Goal: Task Accomplishment & Management: Manage account settings

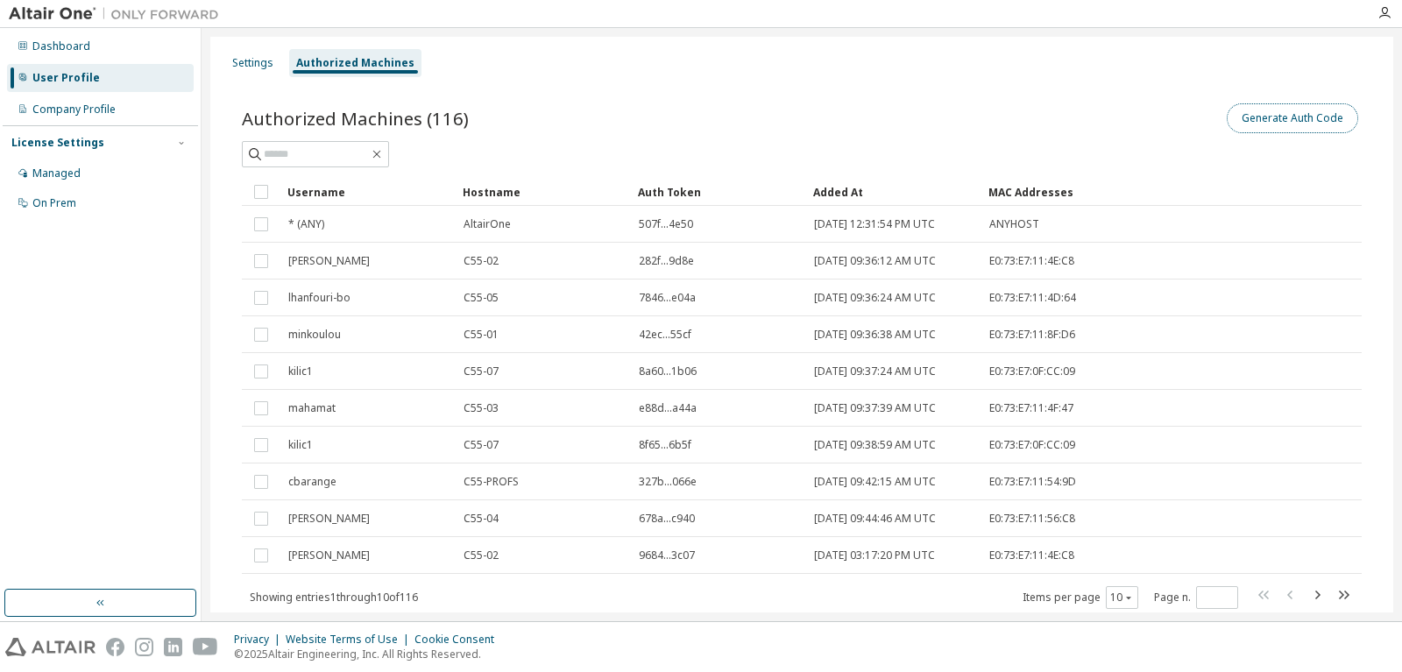
click at [1287, 120] on button "Generate Auth Code" at bounding box center [1292, 118] width 131 height 30
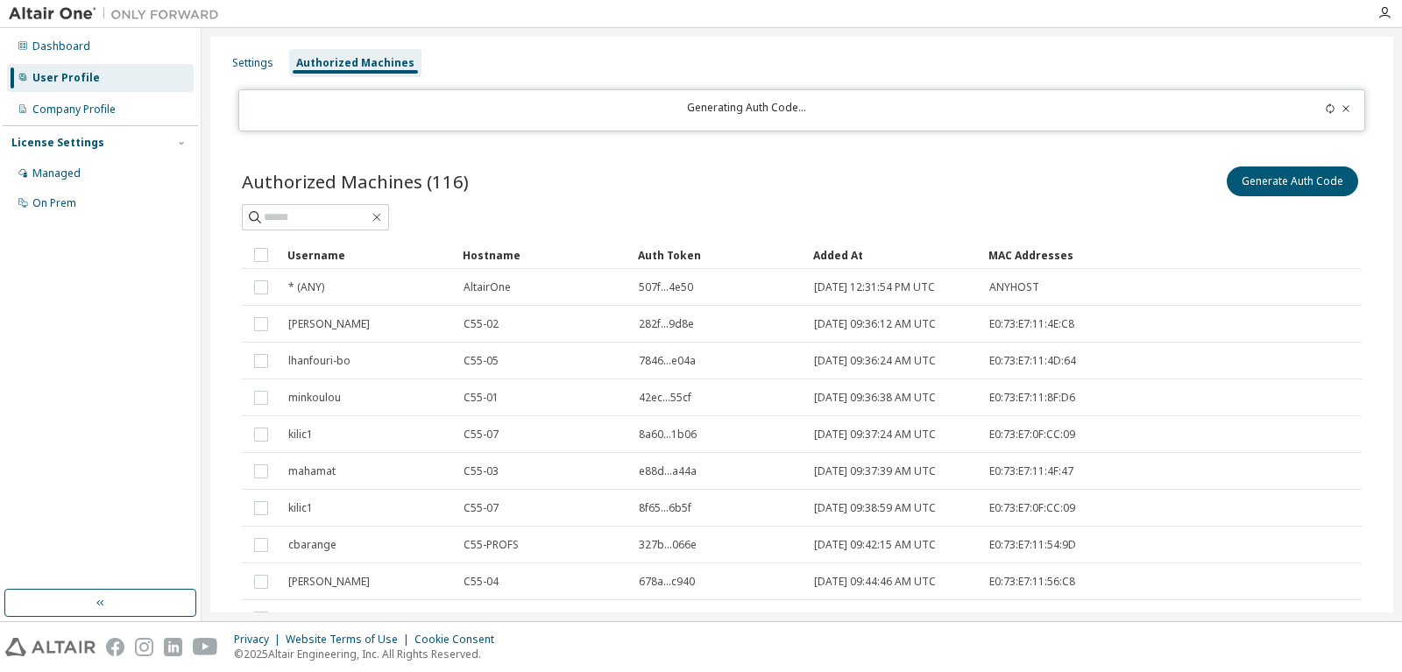
click at [53, 79] on div "User Profile" at bounding box center [65, 78] width 67 height 14
click at [364, 65] on div "Authorized Machines" at bounding box center [355, 63] width 118 height 14
click at [39, 69] on div "User Profile" at bounding box center [100, 78] width 187 height 28
click at [47, 47] on div "Dashboard" at bounding box center [61, 46] width 58 height 14
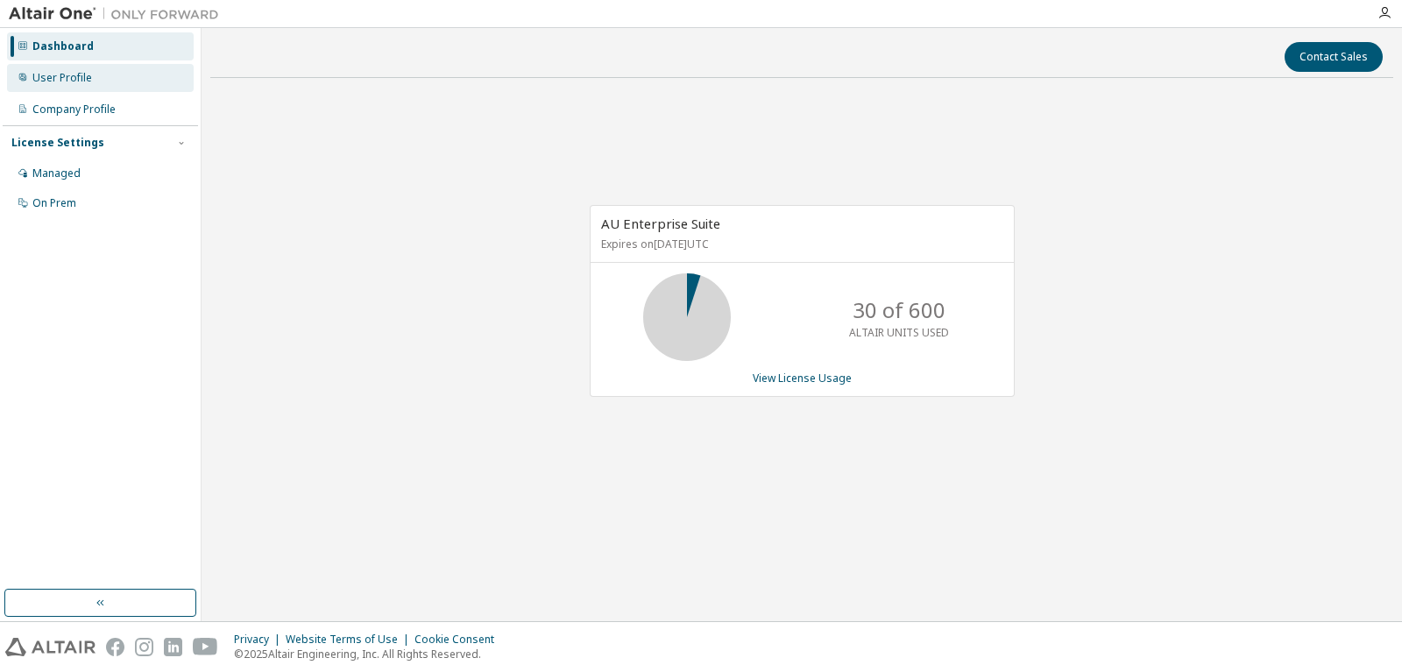
click at [67, 79] on div "User Profile" at bounding box center [62, 78] width 60 height 14
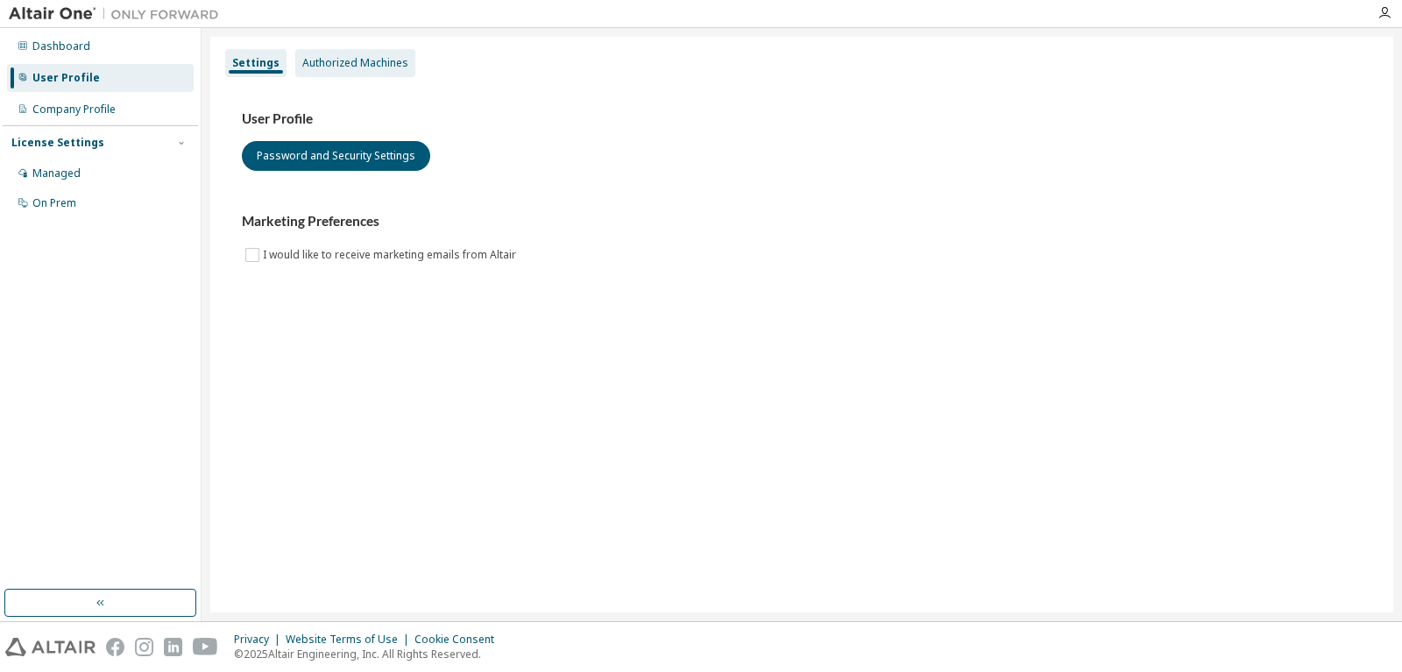
click at [337, 64] on div "Authorized Machines" at bounding box center [355, 63] width 106 height 14
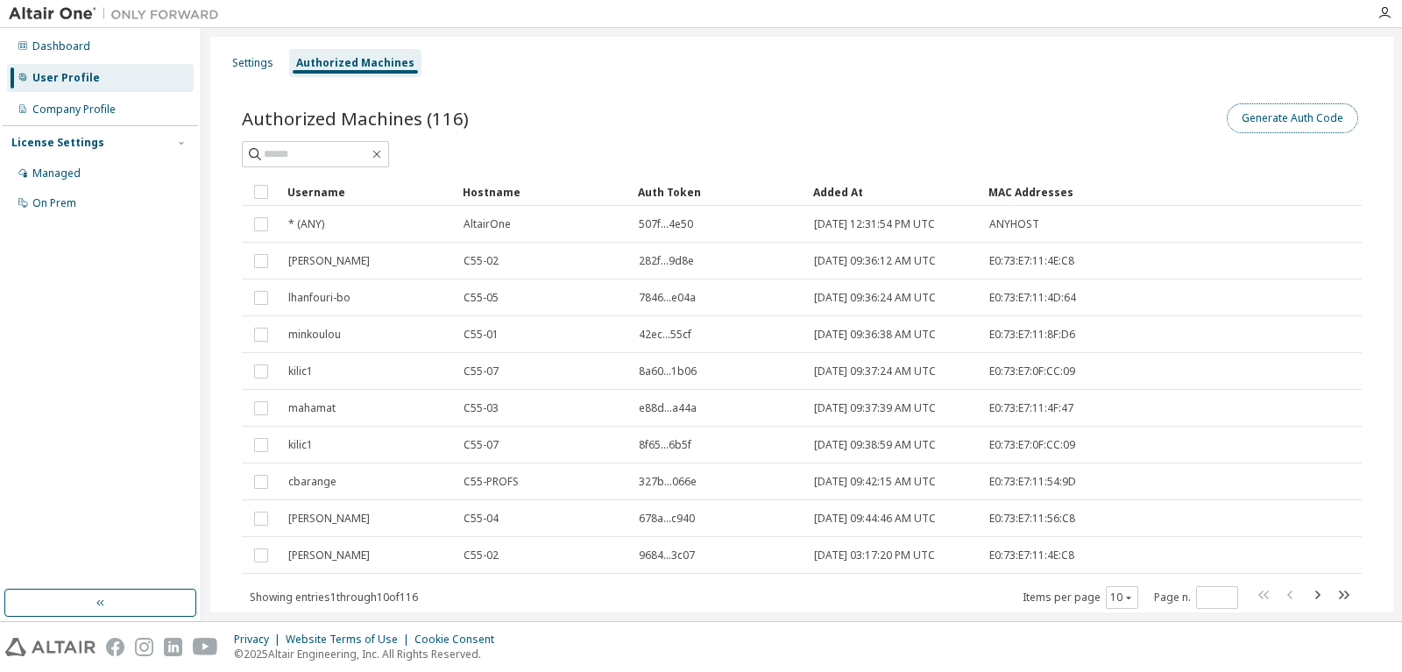
click at [1280, 119] on button "Generate Auth Code" at bounding box center [1292, 118] width 131 height 30
click at [96, 79] on div "User Profile" at bounding box center [100, 78] width 187 height 28
click at [88, 38] on div "Dashboard" at bounding box center [100, 46] width 187 height 28
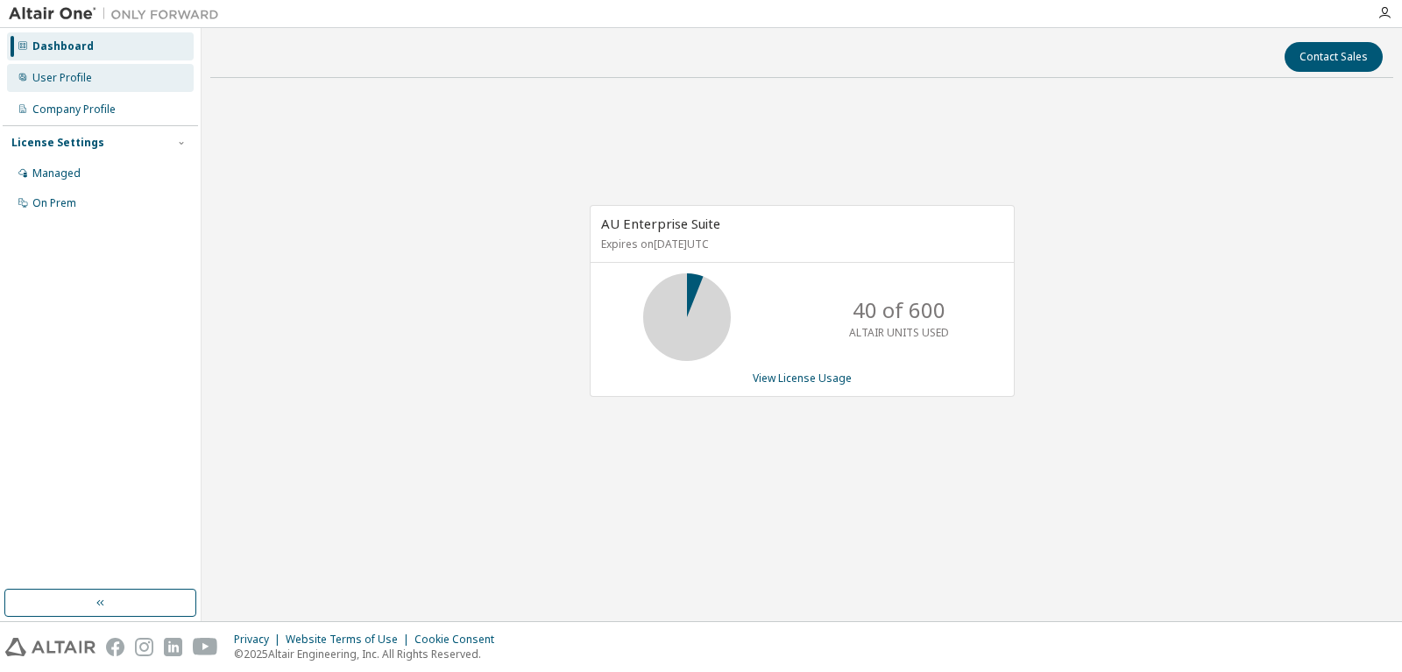
click at [100, 72] on div "User Profile" at bounding box center [100, 78] width 187 height 28
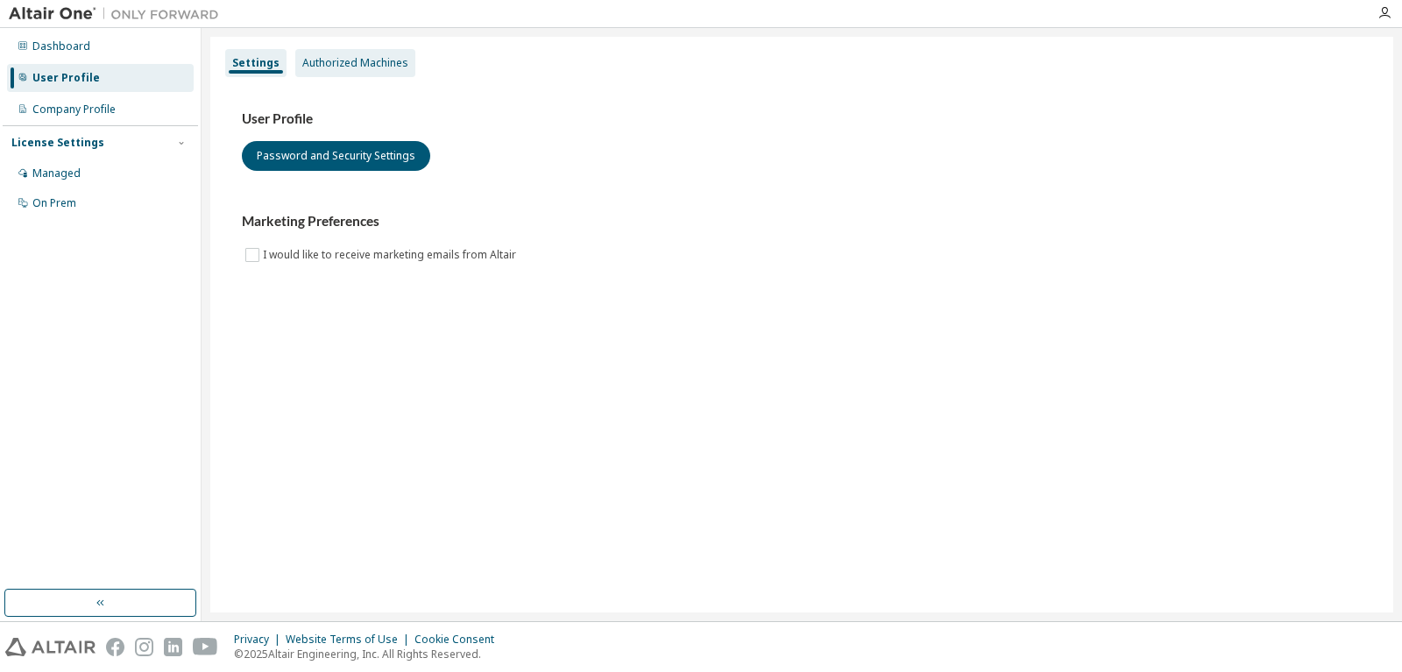
click at [357, 64] on div "Authorized Machines" at bounding box center [355, 63] width 106 height 14
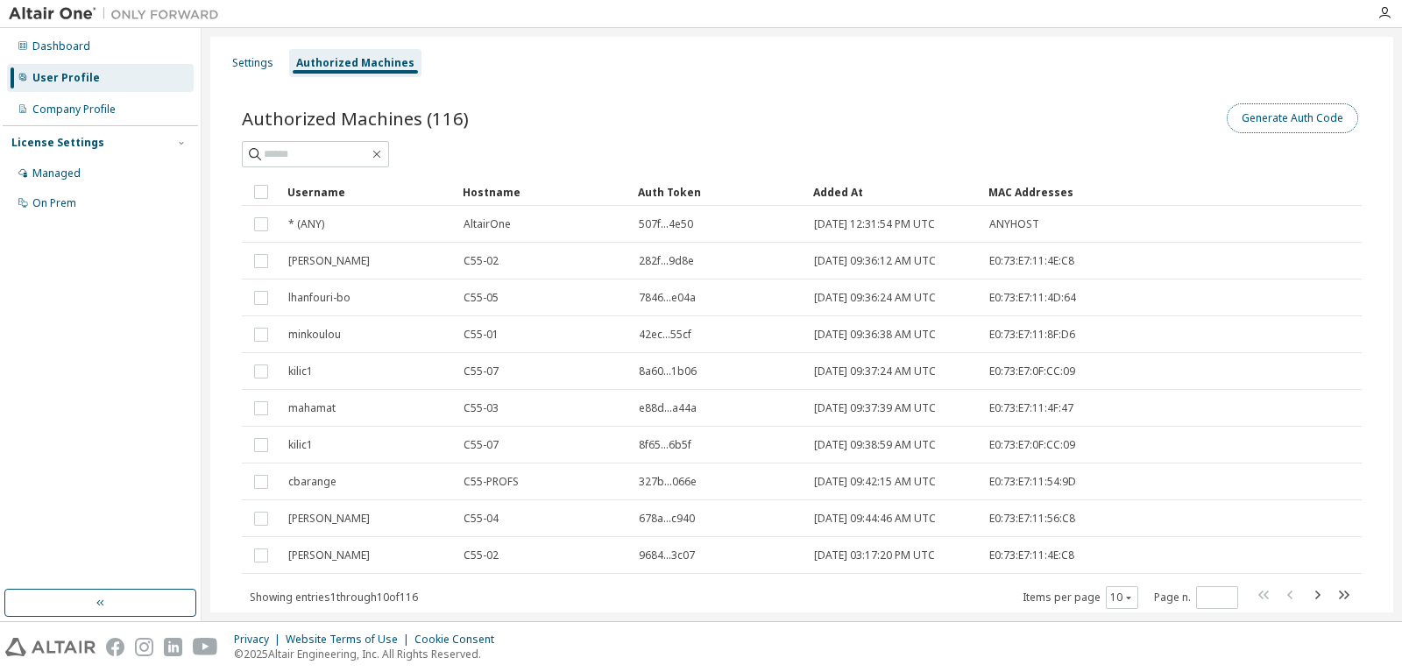
click at [1296, 121] on button "Generate Auth Code" at bounding box center [1292, 118] width 131 height 30
